Goal: Information Seeking & Learning: Learn about a topic

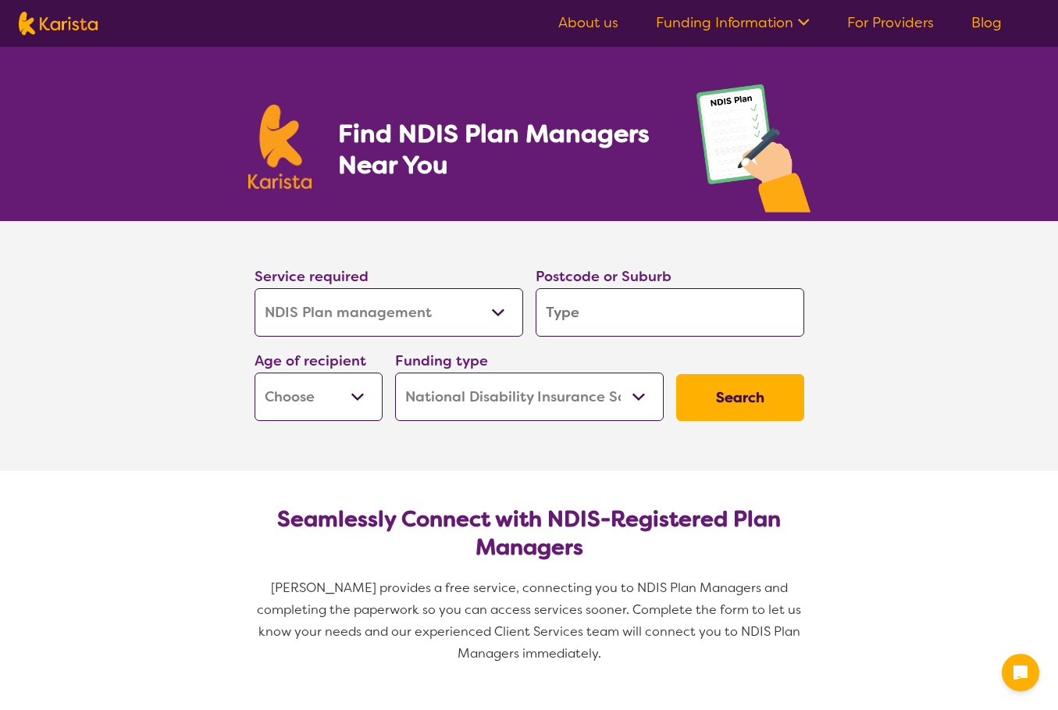
select select "NDIS Plan management"
select select "NDIS"
select select "NDIS Plan management"
select select "NDIS"
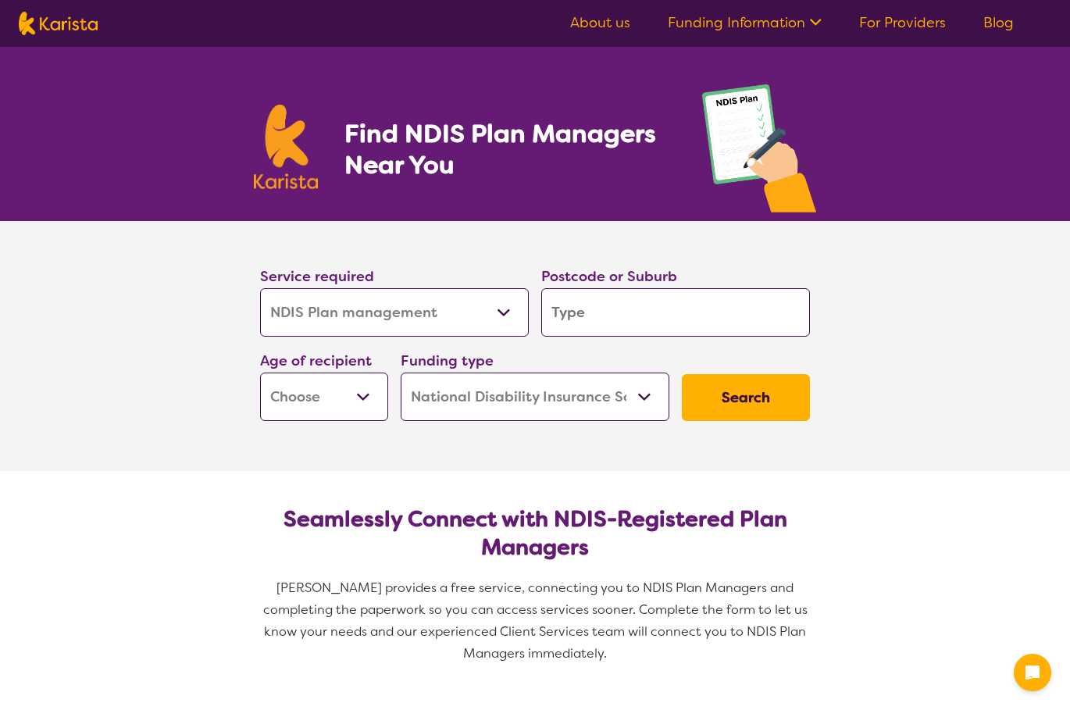
select select "NDIS Plan management"
select select "NDIS"
select select "NDIS Plan management"
select select "NDIS"
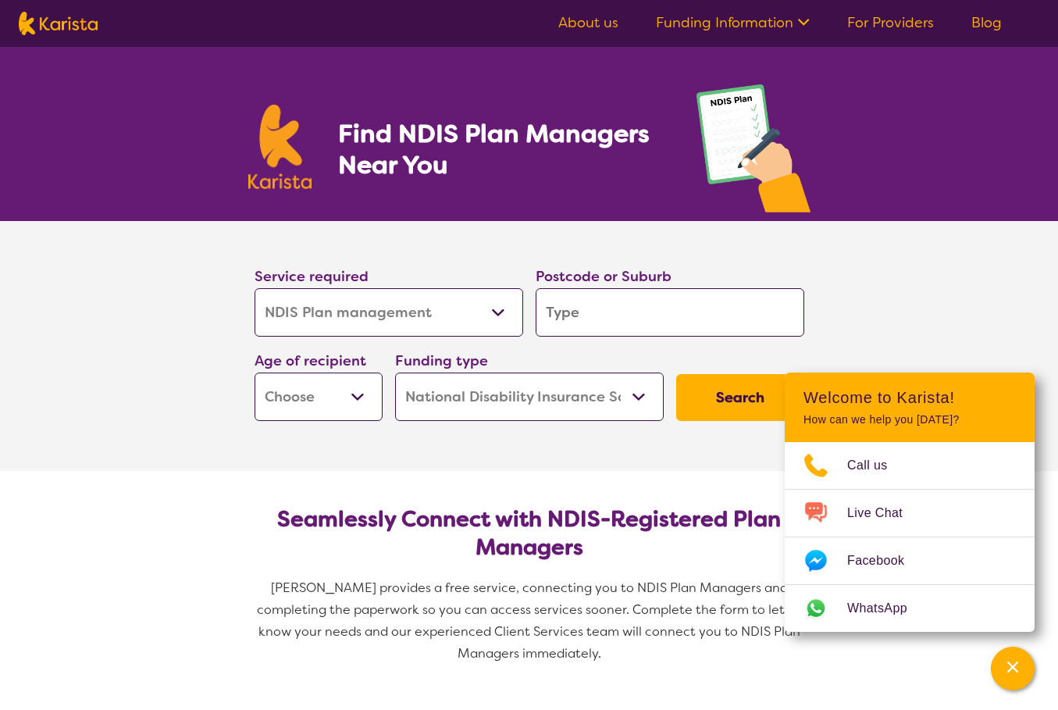
click at [496, 319] on select "Allied Health Assistant Assessment ([MEDICAL_DATA] or [MEDICAL_DATA]) Behaviour…" at bounding box center [389, 312] width 269 height 48
click at [255, 288] on select "Allied Health Assistant Assessment ([MEDICAL_DATA] or [MEDICAL_DATA]) Behaviour…" at bounding box center [389, 312] width 269 height 48
drag, startPoint x: 569, startPoint y: 316, endPoint x: 656, endPoint y: 316, distance: 87.5
click at [569, 316] on input "search" at bounding box center [670, 312] width 269 height 48
type input "3"
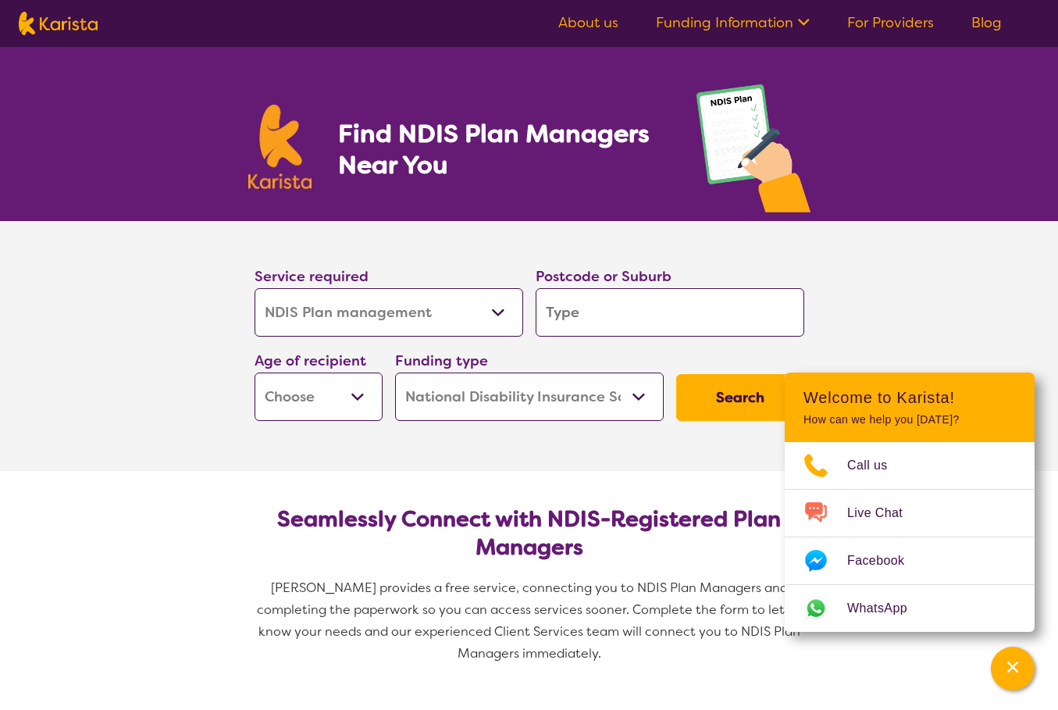
type input "3"
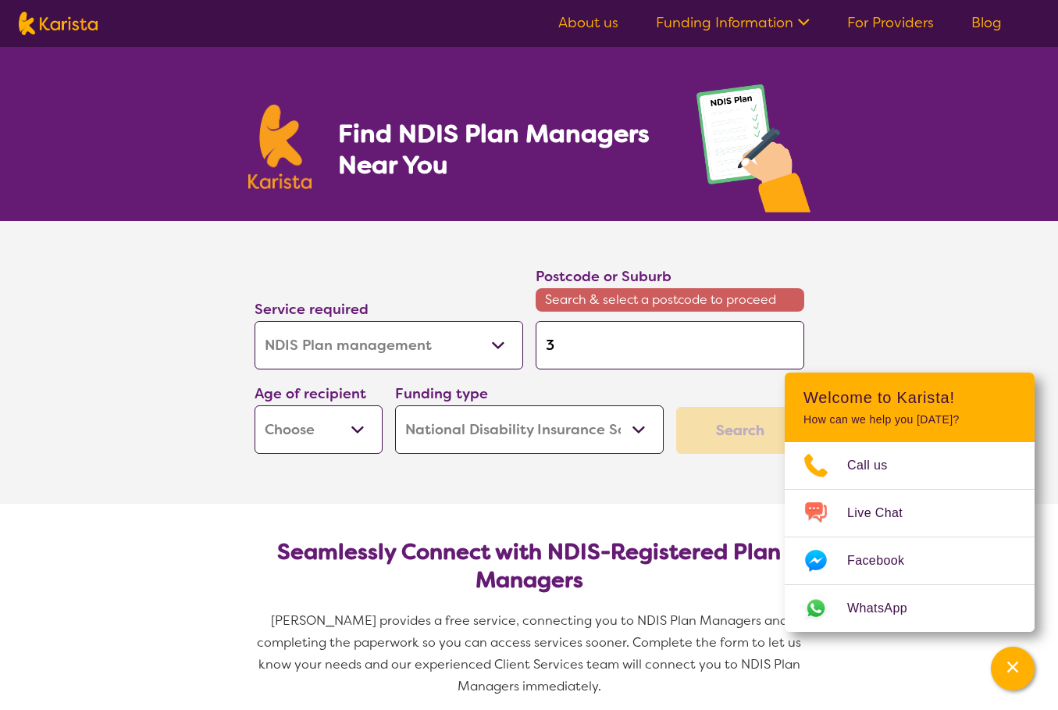
type input "30"
type input "302"
type input "3029"
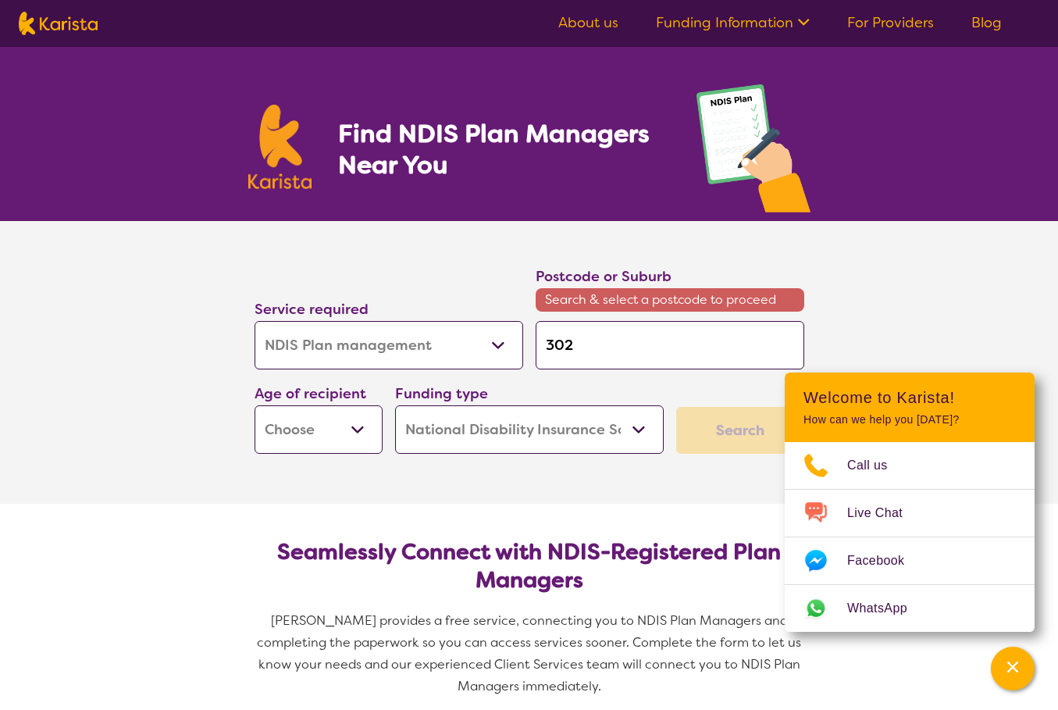
type input "3029"
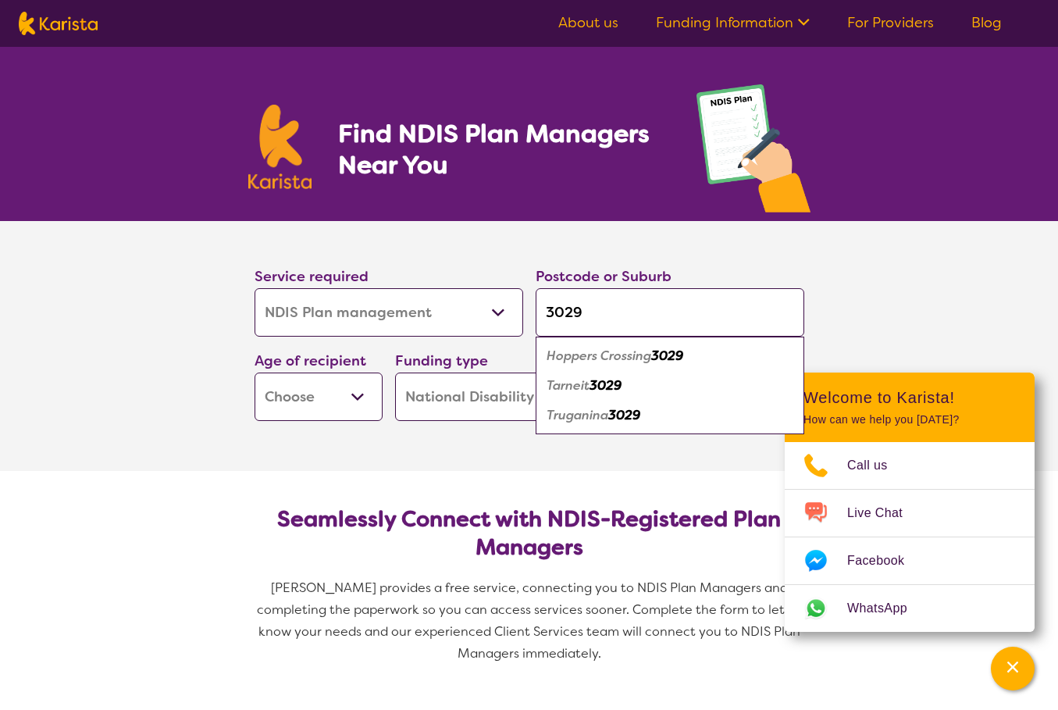
type input "3029"
click at [333, 402] on select "Early Childhood - 0 to 9 Child - 10 to 11 Adolescent - 12 to 17 Adult - 18 to 6…" at bounding box center [319, 397] width 128 height 48
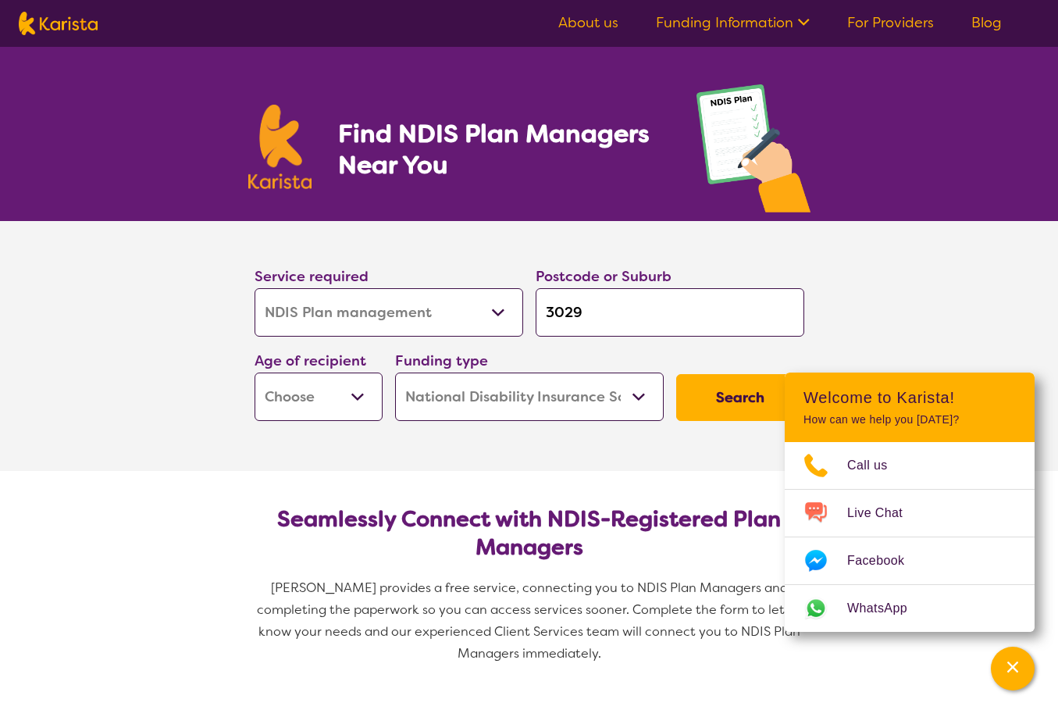
select select "EC"
click at [255, 373] on select "Early Childhood - 0 to 9 Child - 10 to 11 Adolescent - 12 to 17 Adult - 18 to 6…" at bounding box center [319, 397] width 128 height 48
select select "EC"
click at [718, 393] on button "Search" at bounding box center [740, 397] width 128 height 47
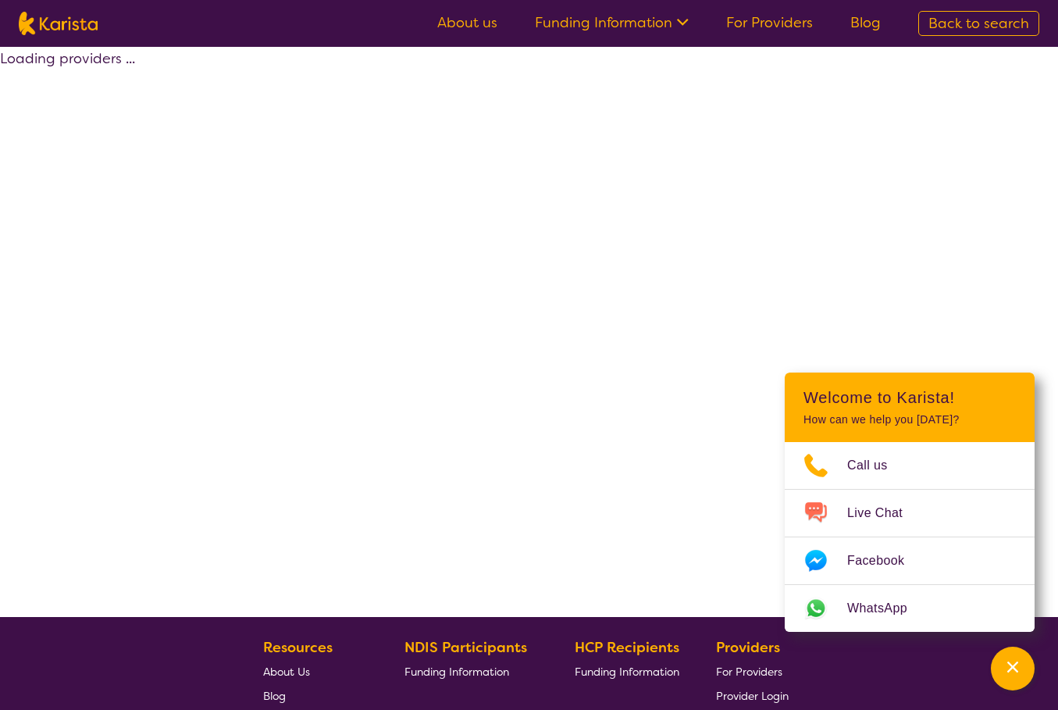
select select "by_score"
